Goal: Check status: Check status

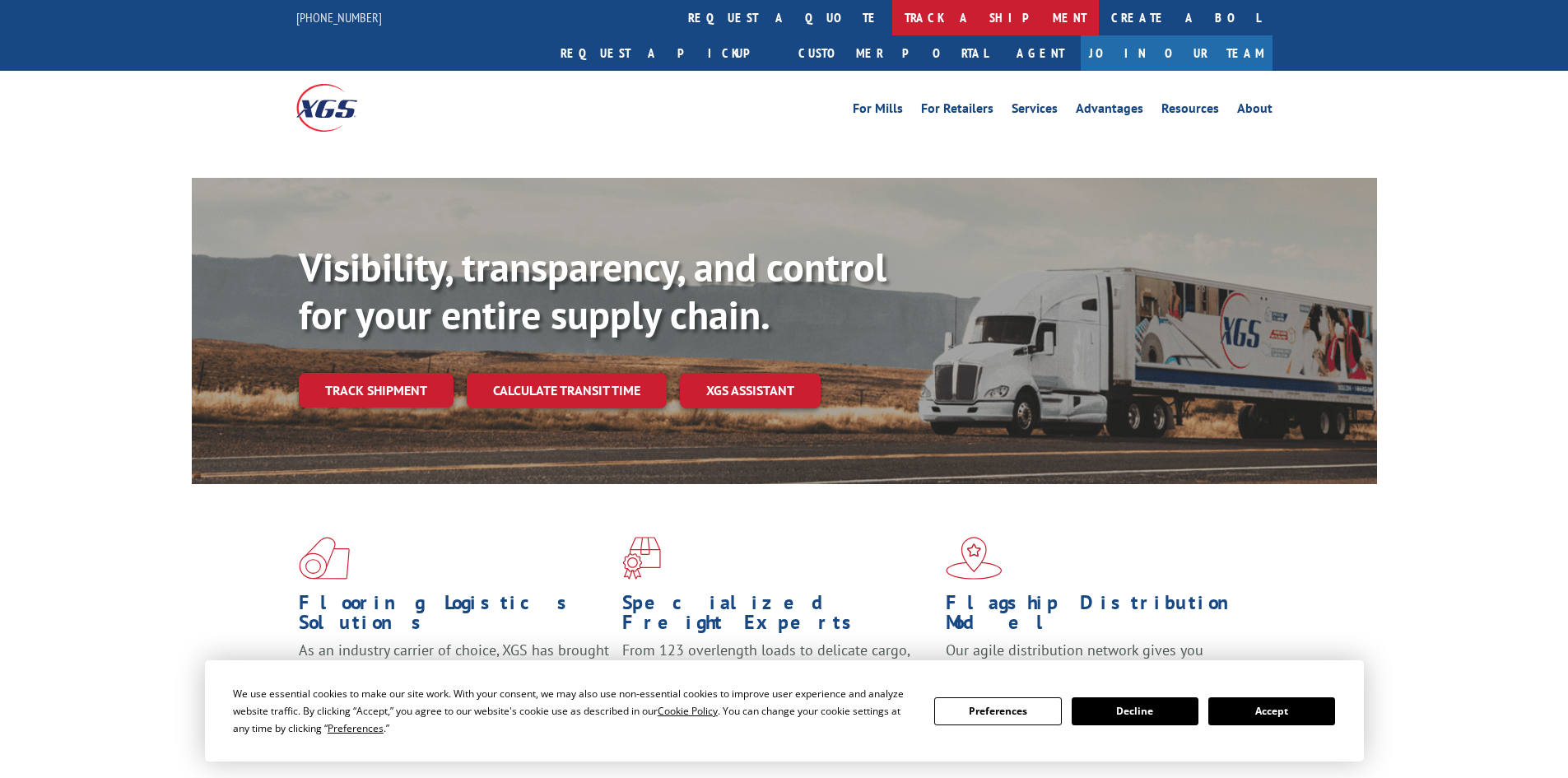
click at [893, 10] on link "track a shipment" at bounding box center [996, 18] width 207 height 35
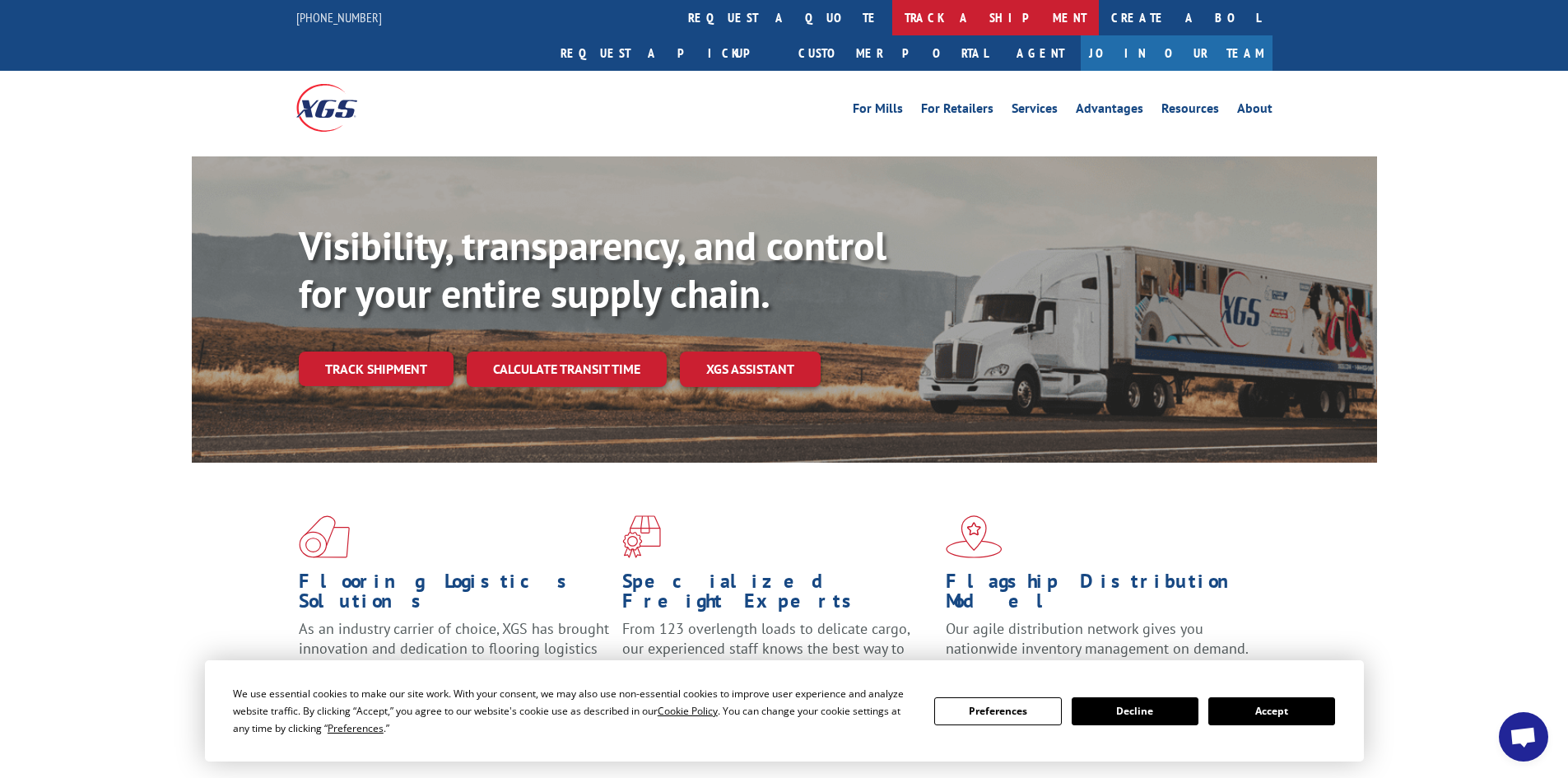
click at [893, 17] on link "track a shipment" at bounding box center [996, 18] width 207 height 35
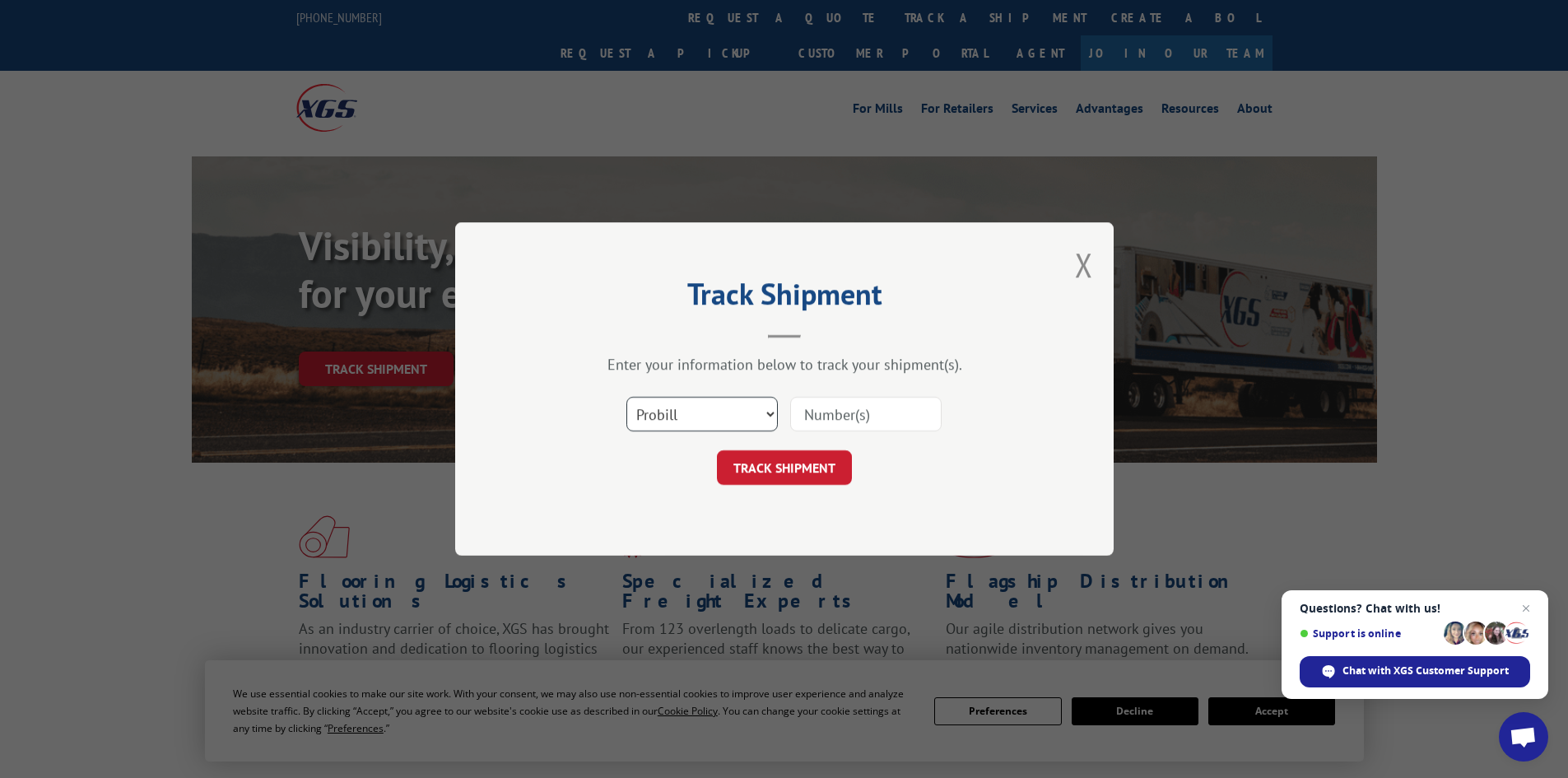
click at [728, 402] on select "Select category... Probill BOL PO" at bounding box center [702, 413] width 151 height 34
click at [828, 425] on input at bounding box center [865, 413] width 151 height 34
paste input "17521721"
type input "17521721"
click at [809, 463] on button "TRACK SHIPMENT" at bounding box center [784, 467] width 135 height 34
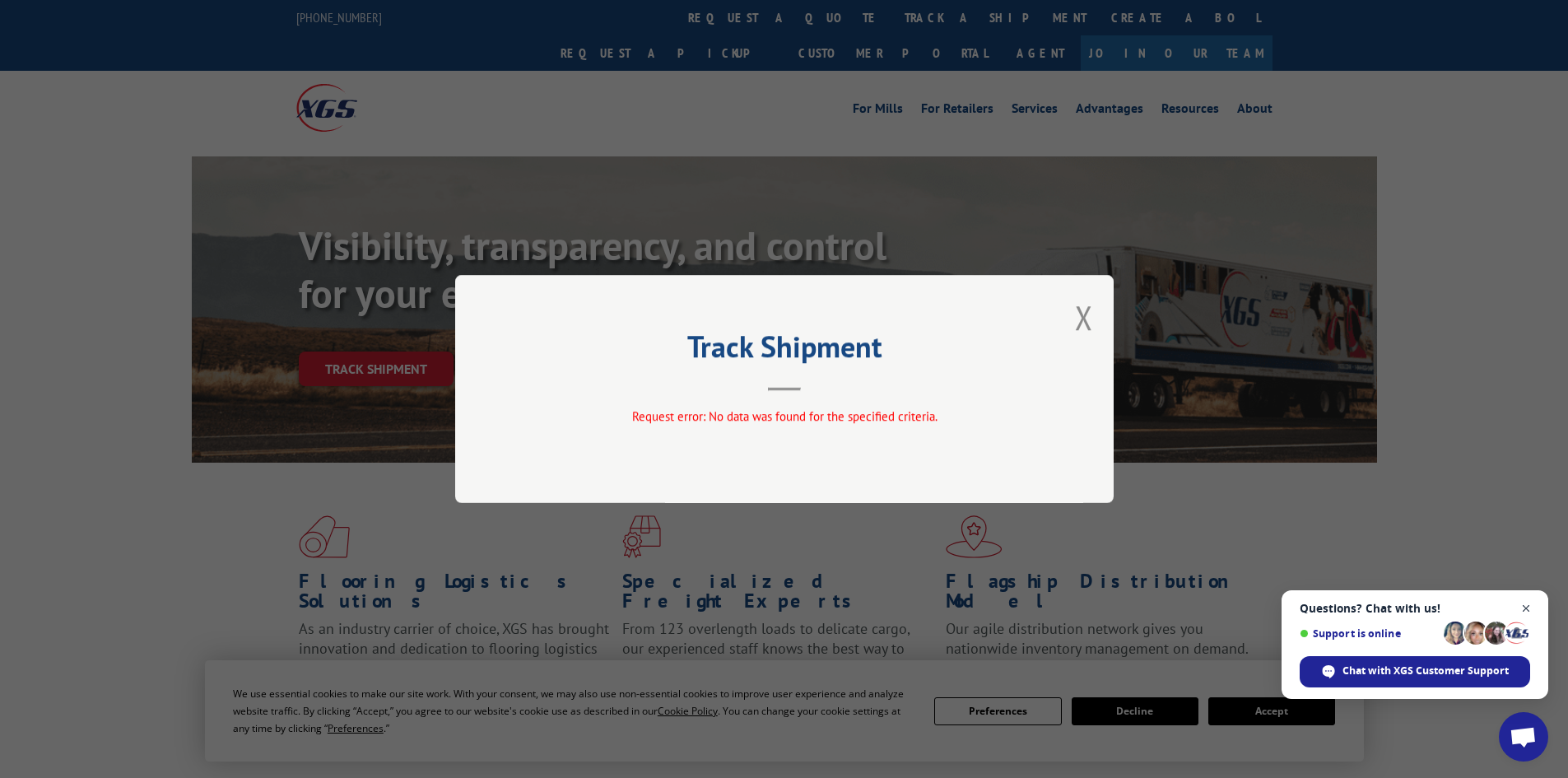
click at [1525, 607] on span "Close chat" at bounding box center [1526, 608] width 20 height 20
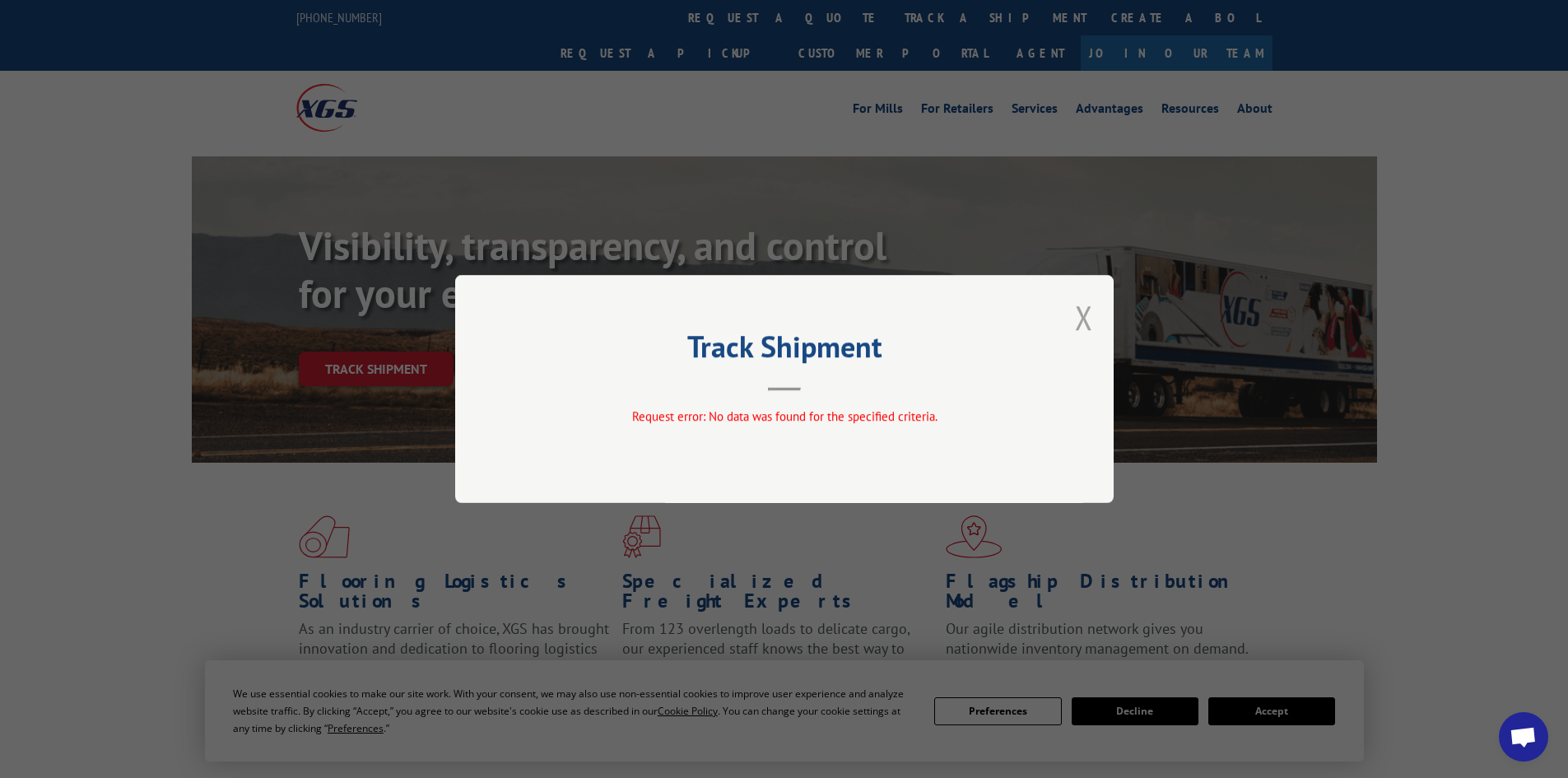
click at [1085, 316] on button "Close modal" at bounding box center [1084, 317] width 19 height 44
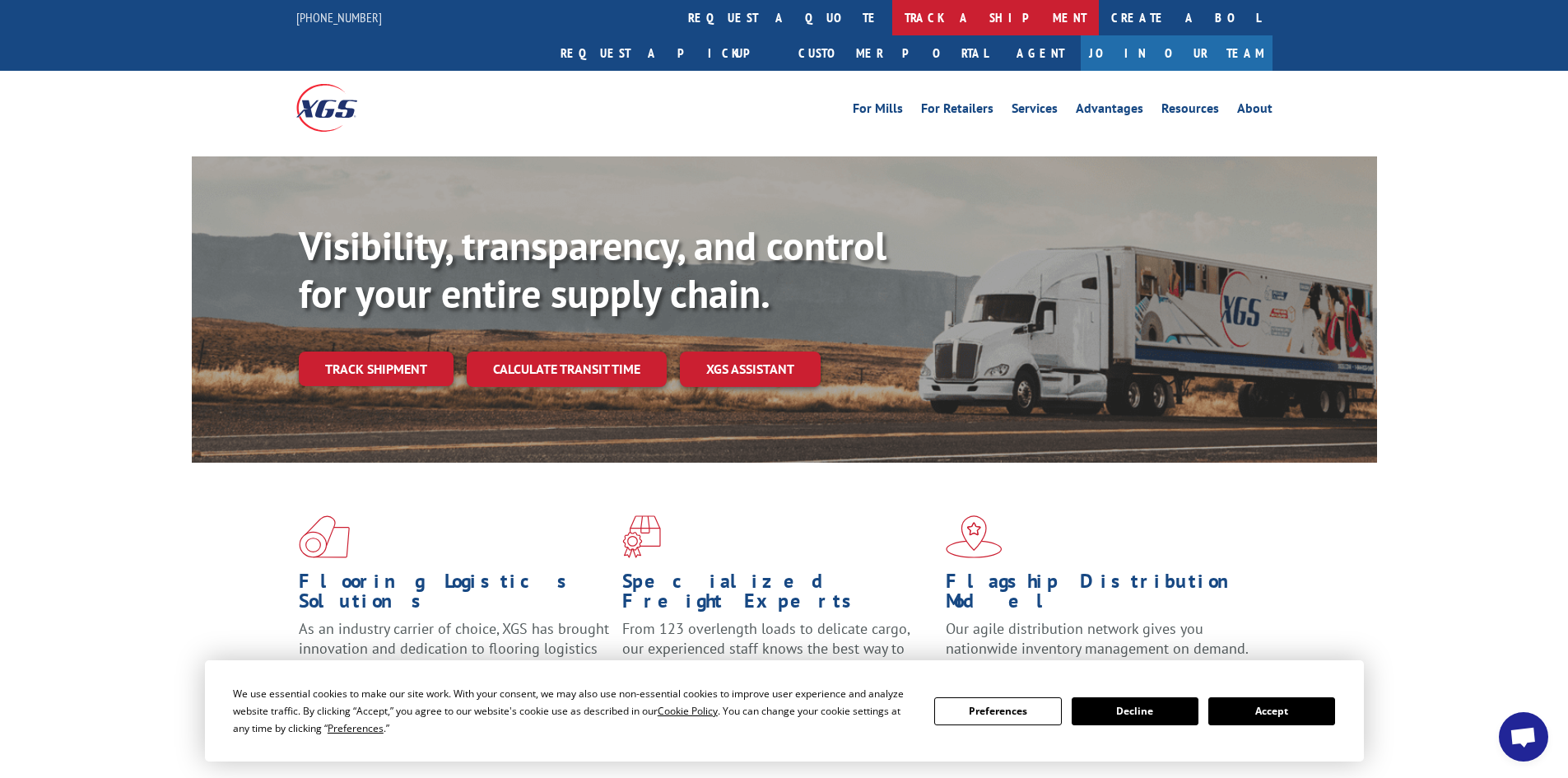
click at [893, 19] on link "track a shipment" at bounding box center [996, 18] width 207 height 35
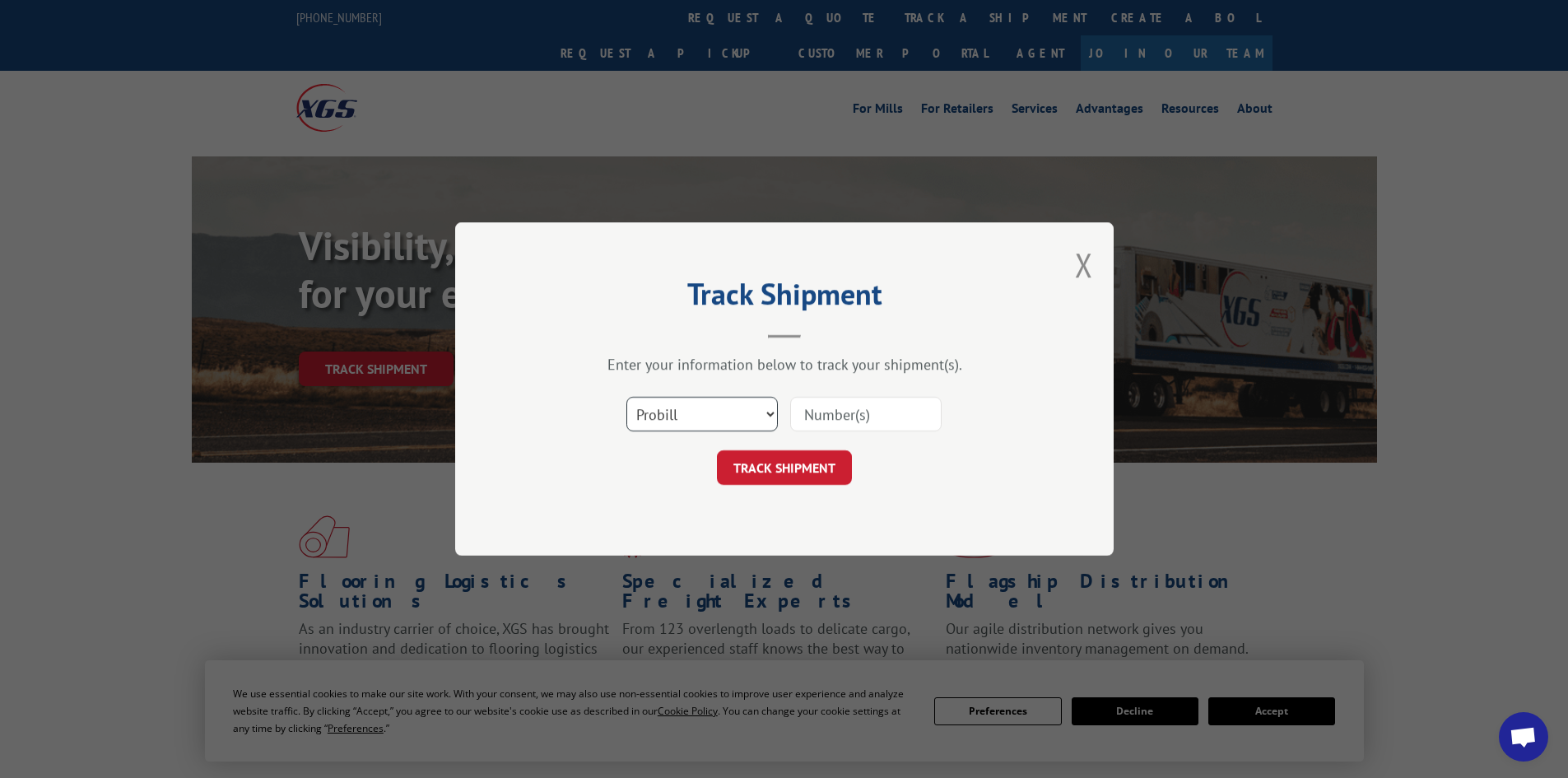
click at [678, 418] on select "Select category... Probill BOL PO" at bounding box center [702, 413] width 151 height 34
select select "bol"
click at [627, 397] on select "Select category... Probill BOL PO" at bounding box center [702, 413] width 151 height 34
paste input "17521721"
type input "17521721"
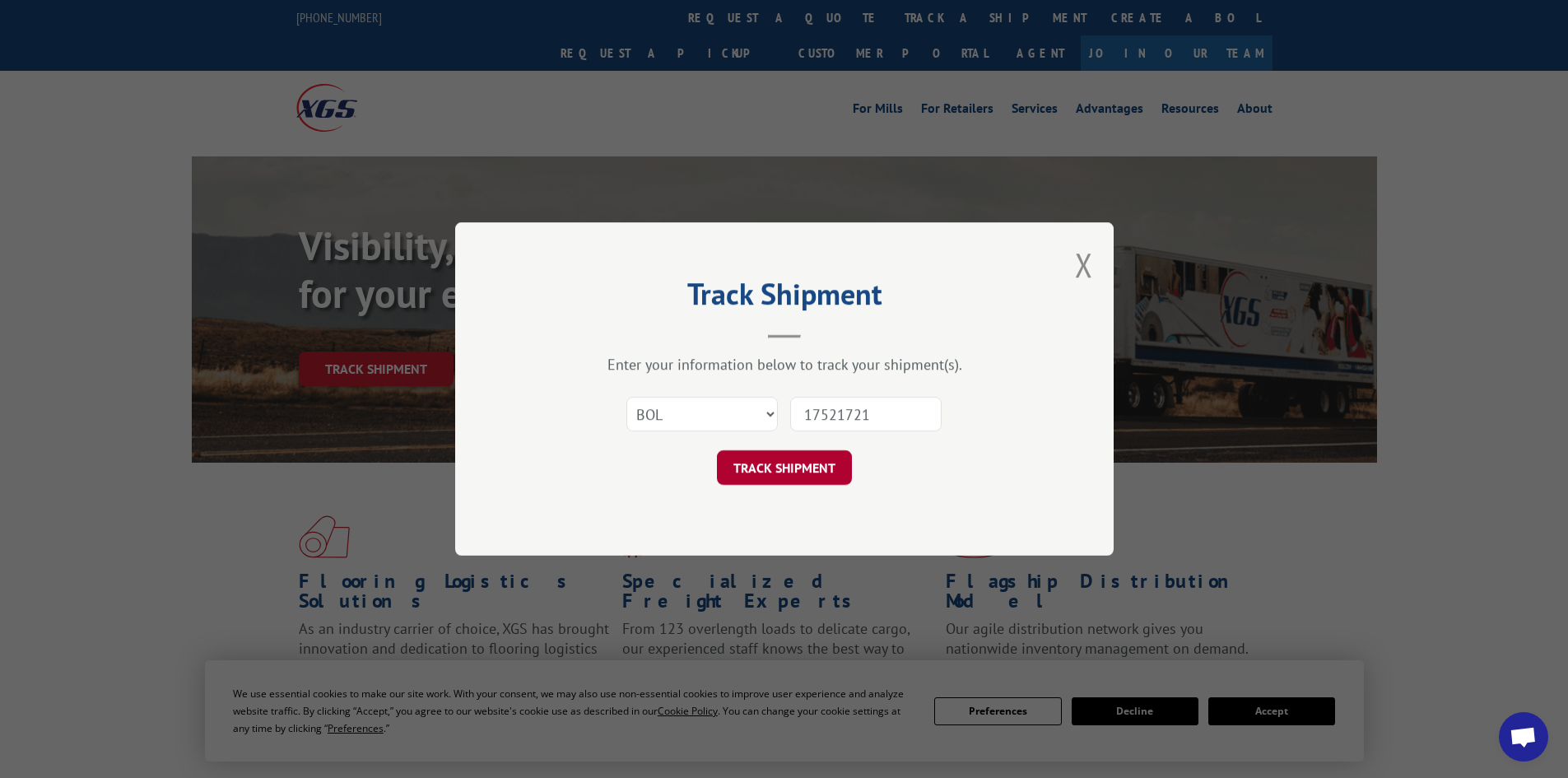
click at [794, 470] on button "TRACK SHIPMENT" at bounding box center [784, 467] width 135 height 34
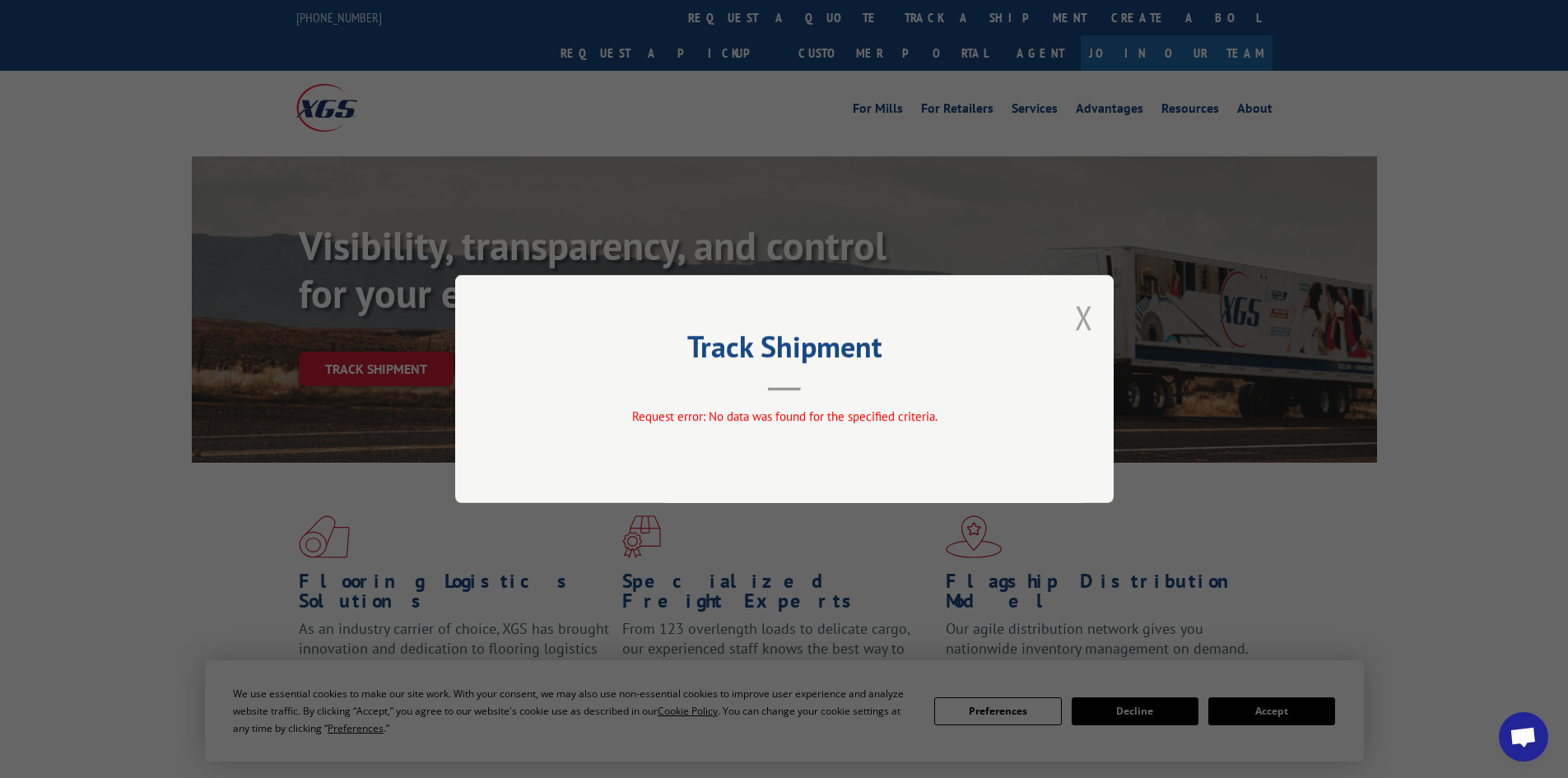
click at [1090, 318] on button "Close modal" at bounding box center [1084, 317] width 19 height 44
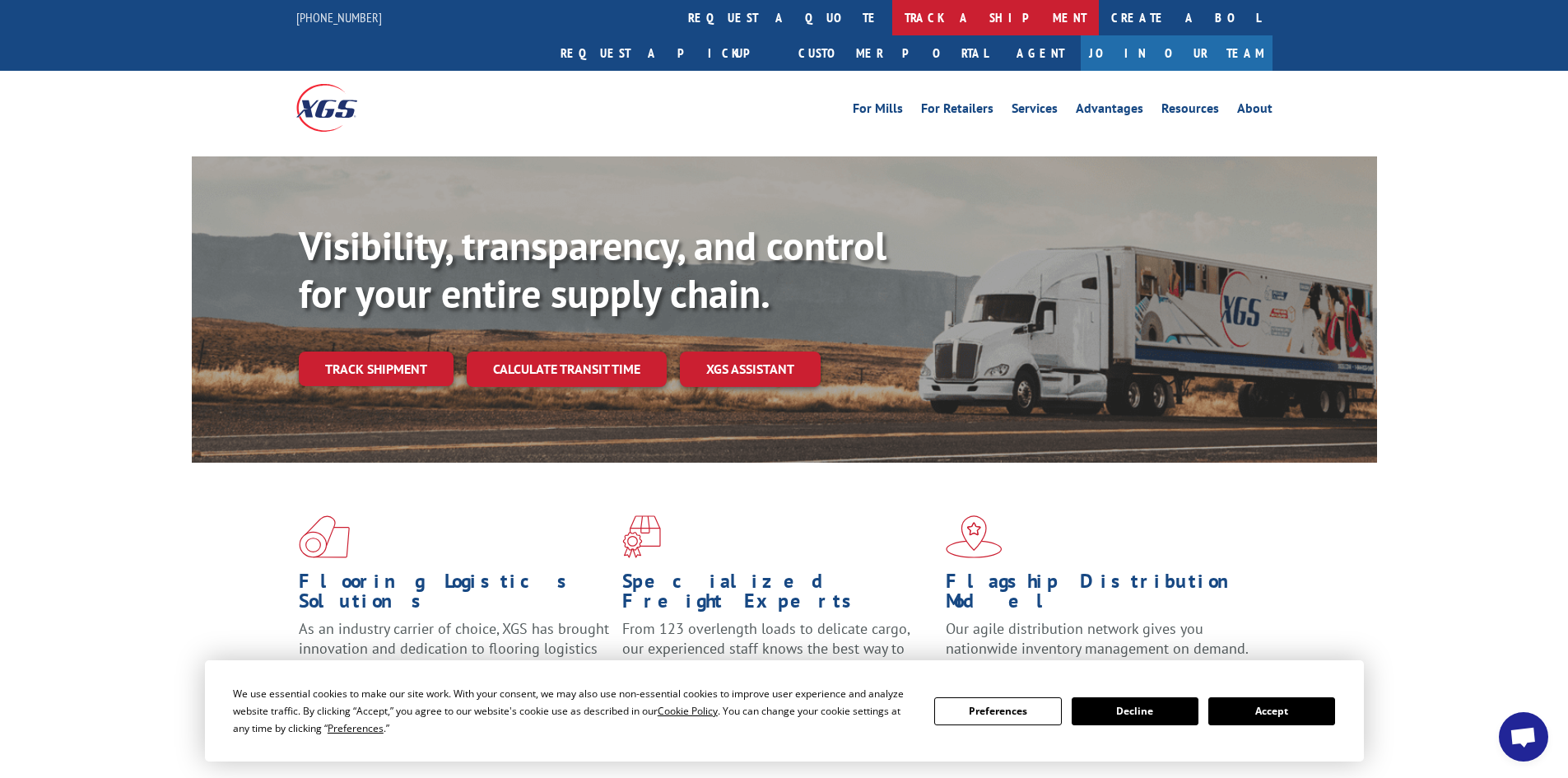
click at [893, 20] on link "track a shipment" at bounding box center [996, 18] width 207 height 35
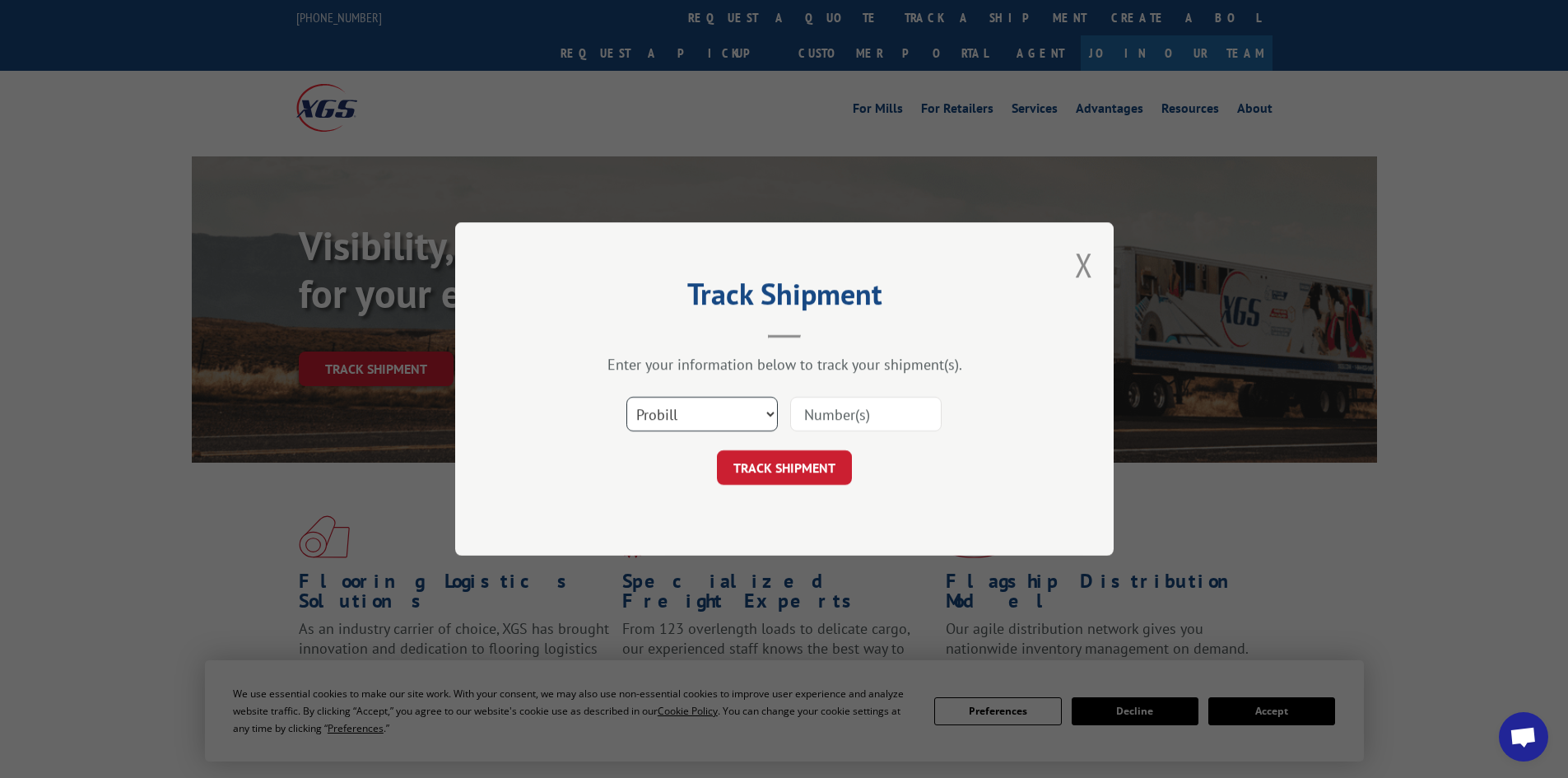
click at [682, 416] on select "Select category... Probill BOL PO" at bounding box center [702, 413] width 151 height 34
select select "po"
click at [627, 397] on select "Select category... Probill BOL PO" at bounding box center [702, 413] width 151 height 34
click at [819, 419] on input at bounding box center [865, 413] width 151 height 34
type input "73510761"
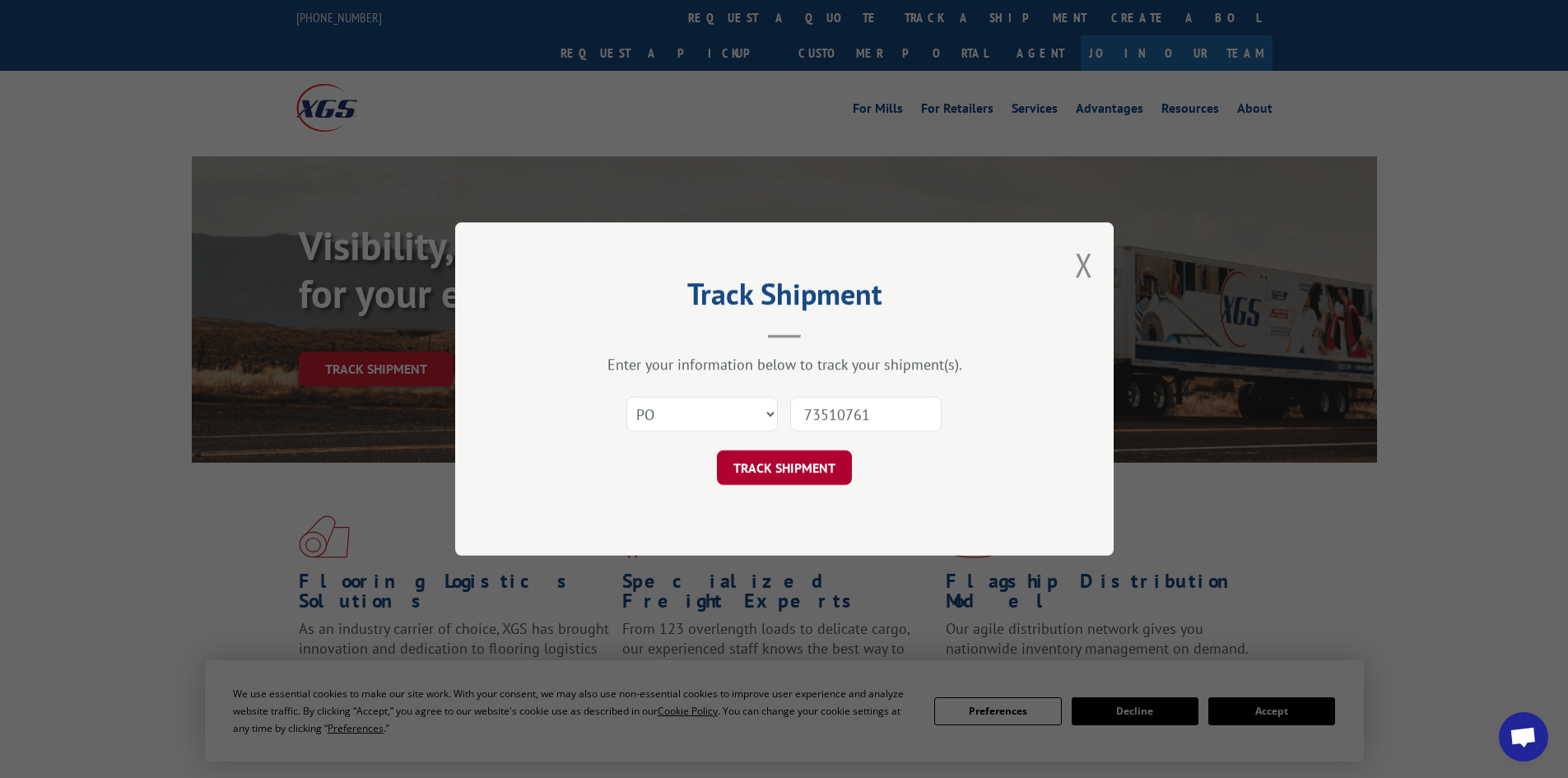
click at [788, 458] on button "TRACK SHIPMENT" at bounding box center [784, 467] width 135 height 34
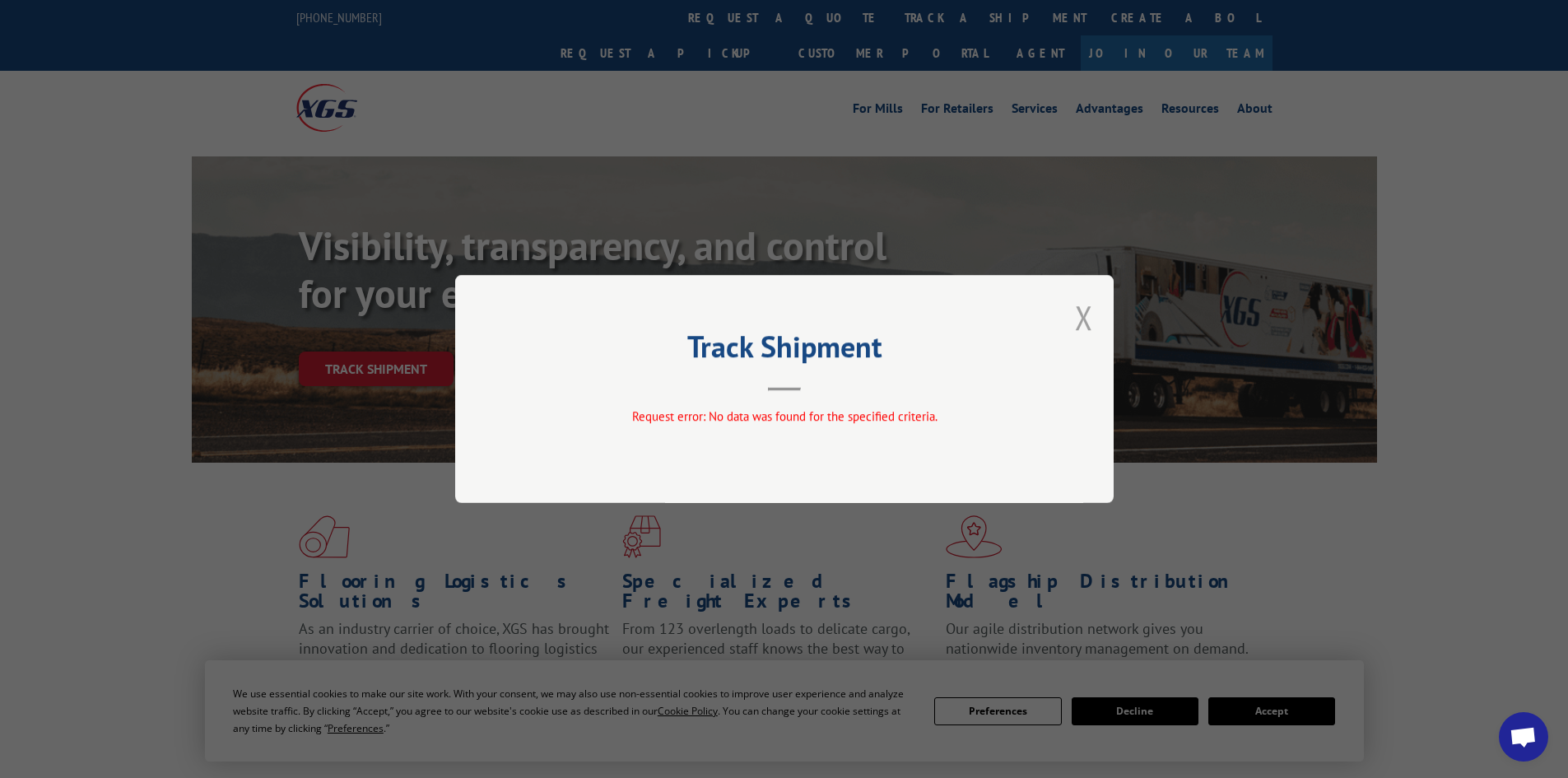
click at [1080, 319] on button "Close modal" at bounding box center [1084, 317] width 19 height 44
